Goal: Task Accomplishment & Management: Use online tool/utility

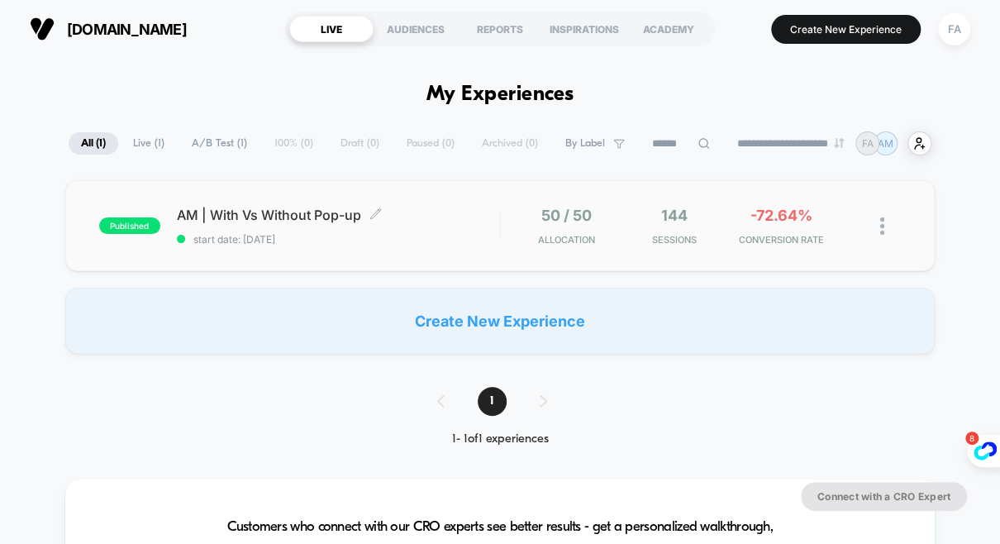
click at [469, 219] on span "AM | With Vs Without Pop-up Click to edit experience details" at bounding box center [338, 215] width 323 height 17
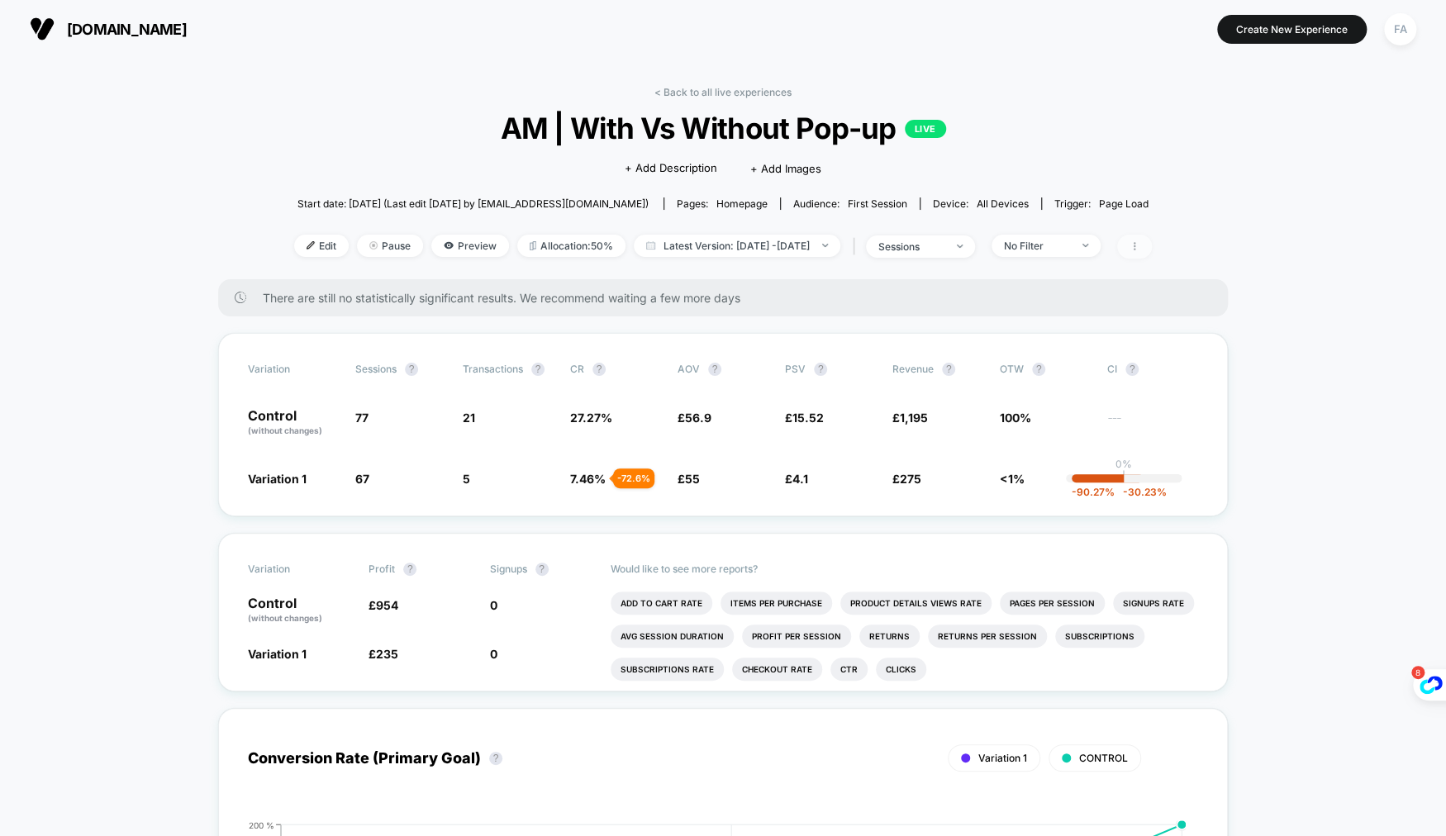
click at [999, 252] on span at bounding box center [1134, 247] width 35 height 24
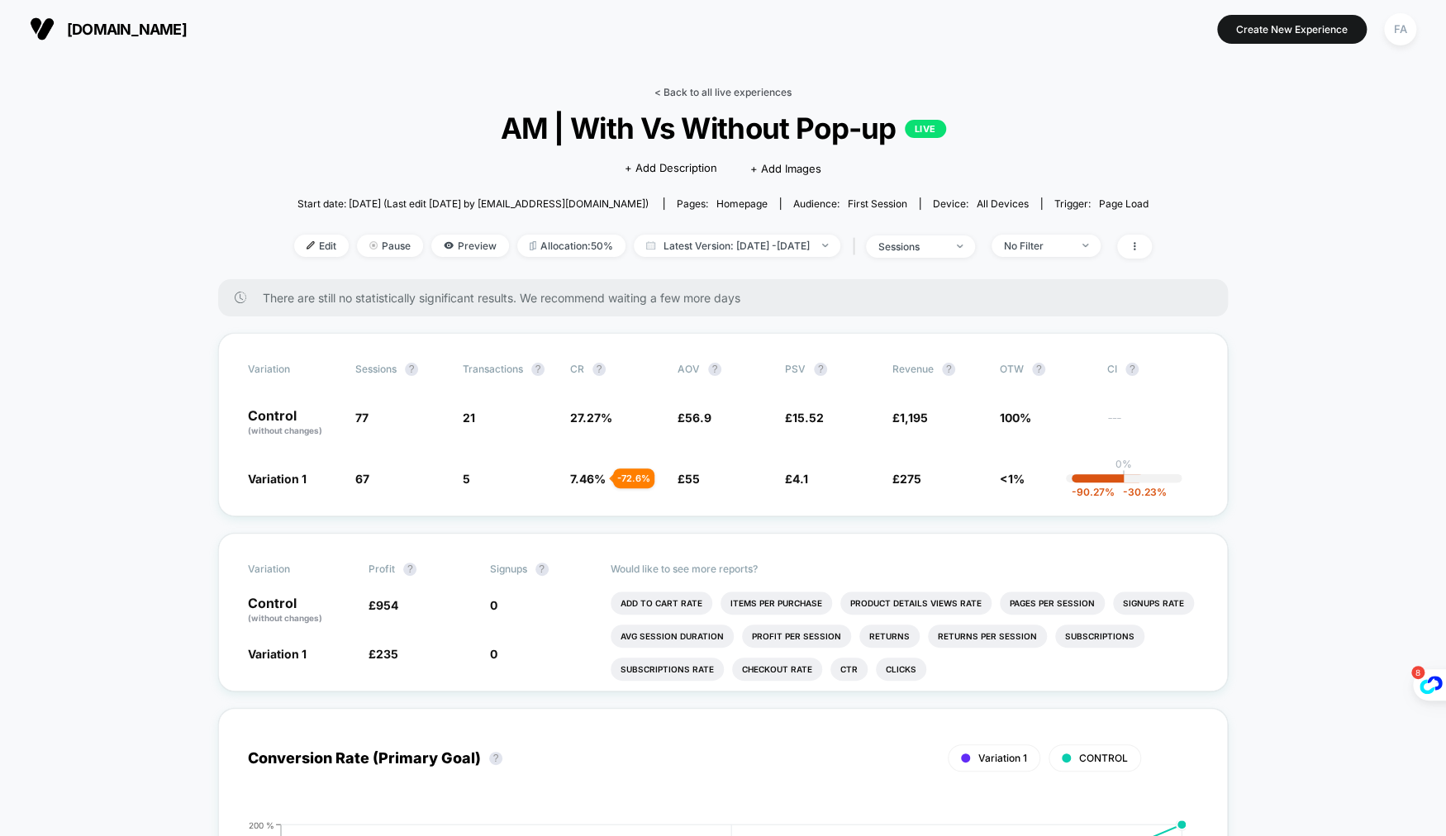
click at [699, 94] on link "< Back to all live experiences" at bounding box center [723, 92] width 137 height 12
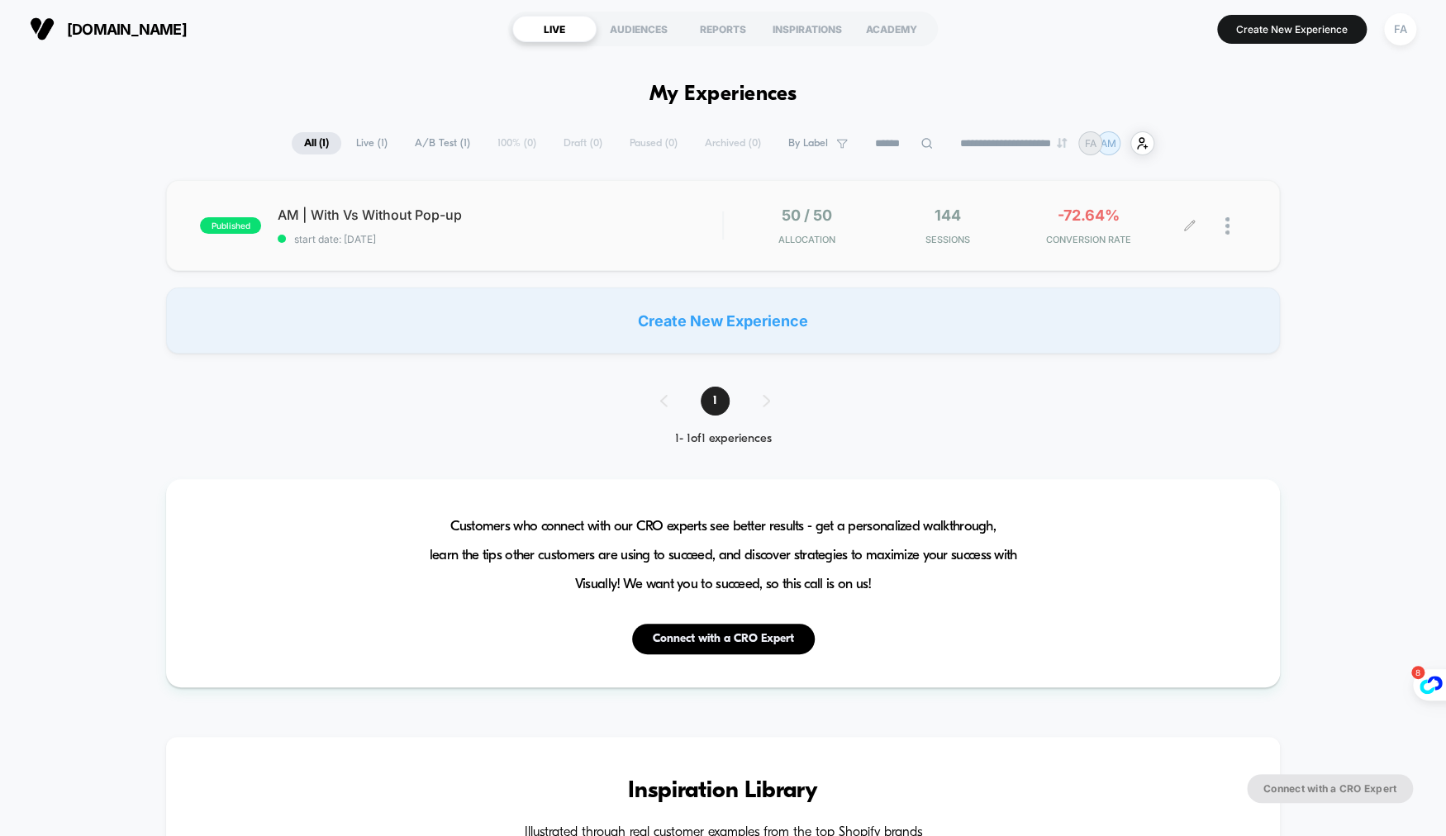
click at [999, 223] on icon at bounding box center [1189, 226] width 10 height 10
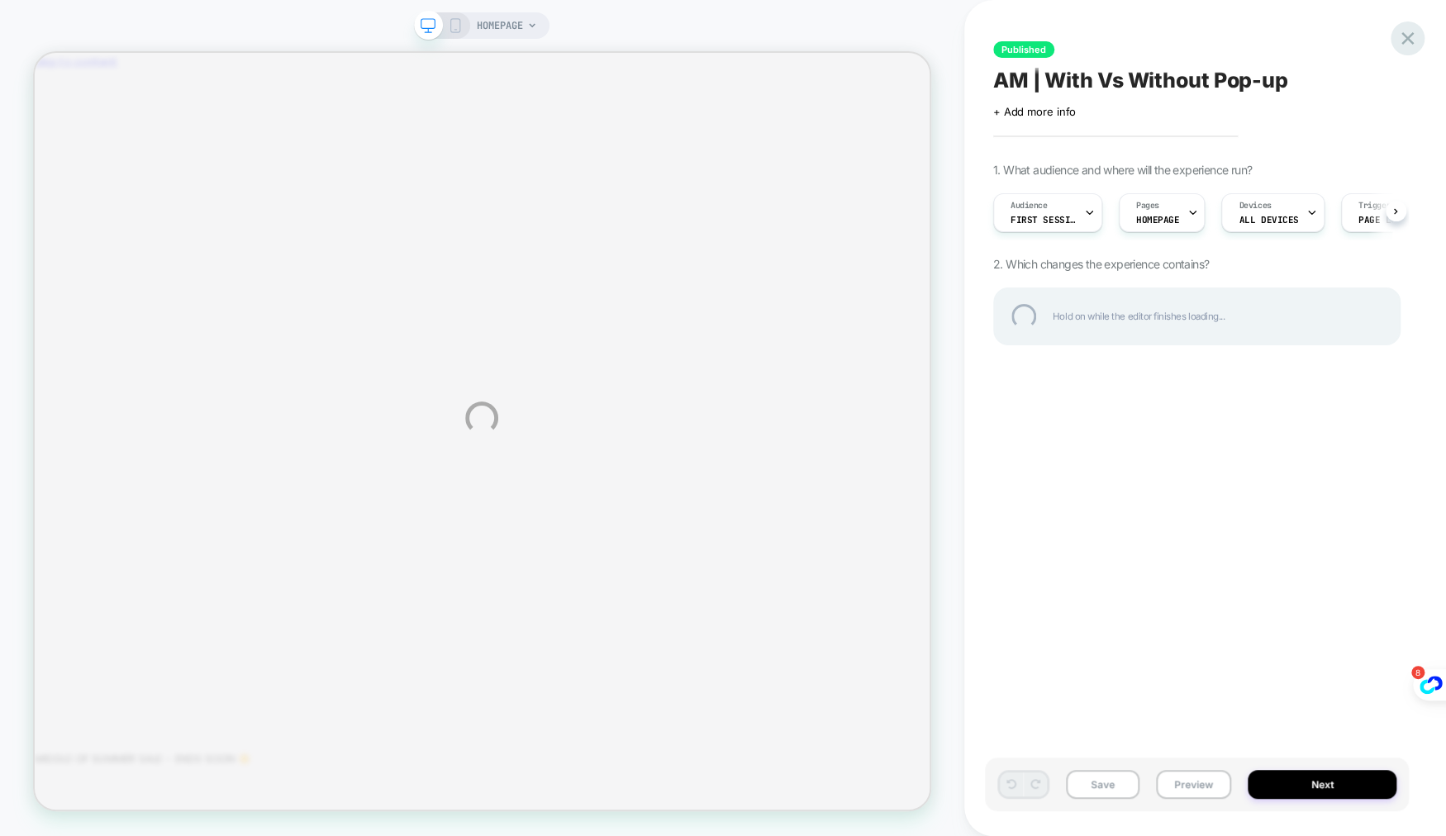
click at [999, 39] on div at bounding box center [1408, 38] width 34 height 34
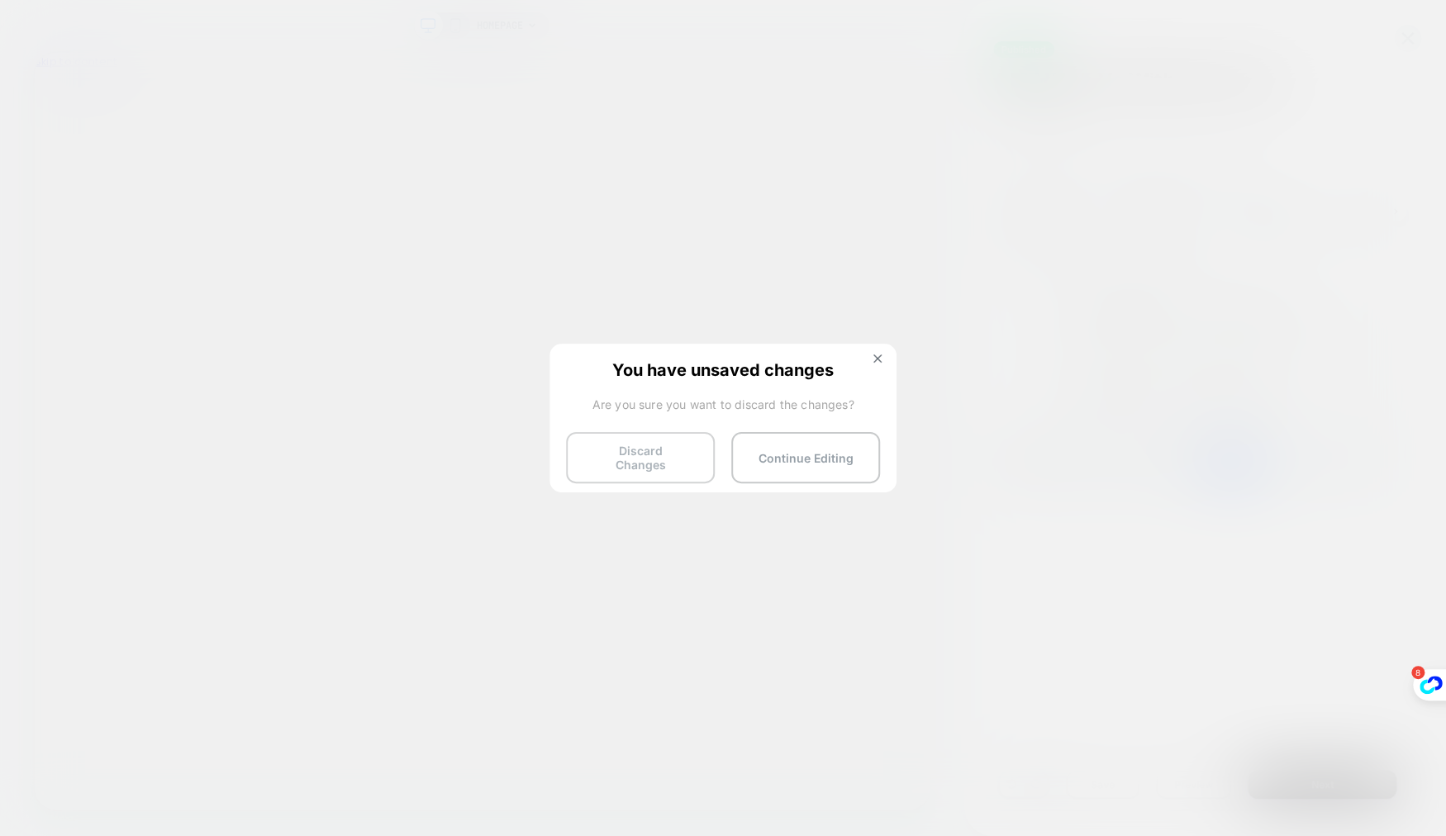
click at [698, 450] on button "Discard Changes" at bounding box center [640, 457] width 149 height 51
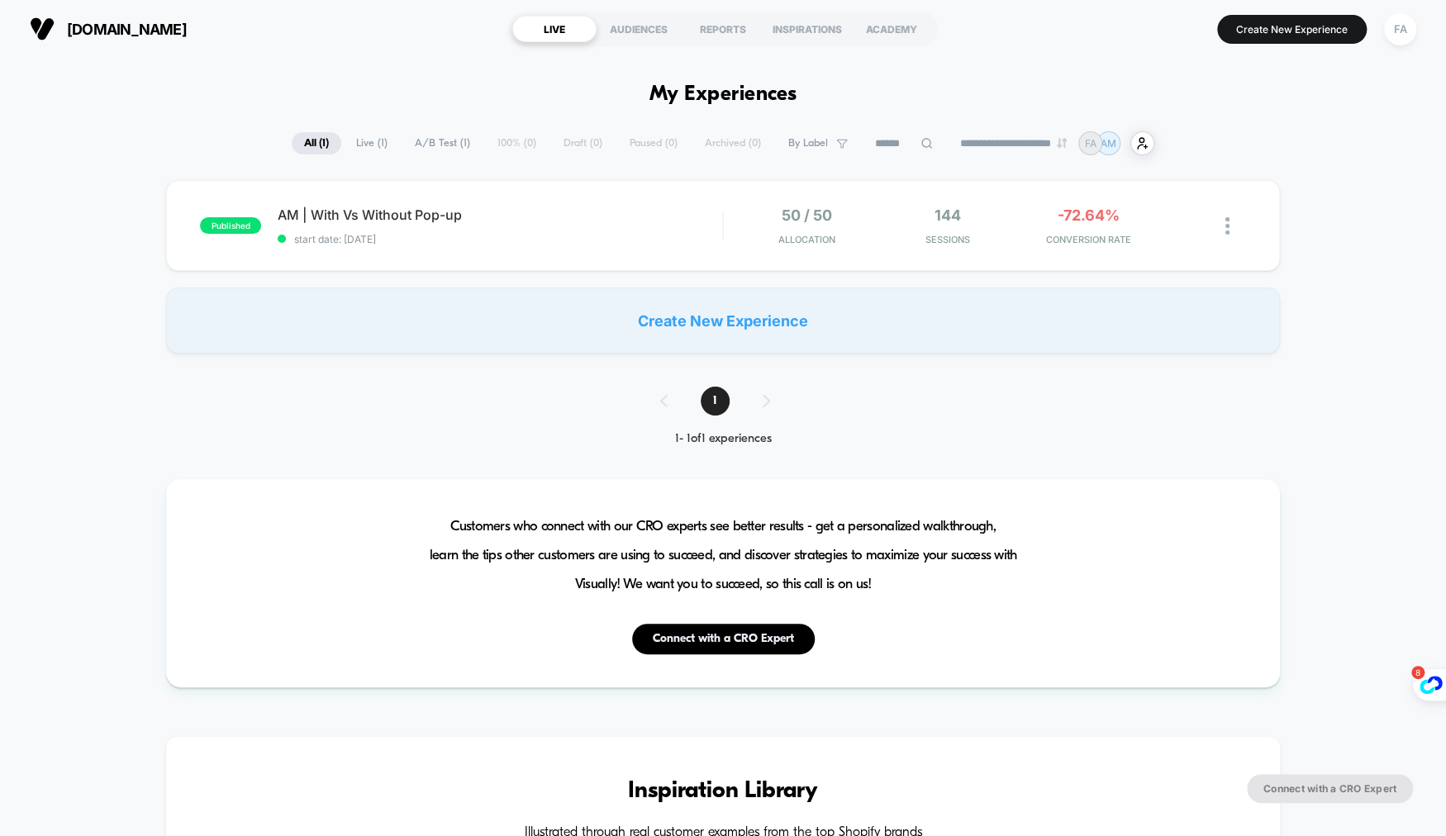
type input "***"
click at [515, 504] on div "Customers who connect with our CRO experts see better results - get a personali…" at bounding box center [723, 583] width 1114 height 208
